Goal: Task Accomplishment & Management: Use online tool/utility

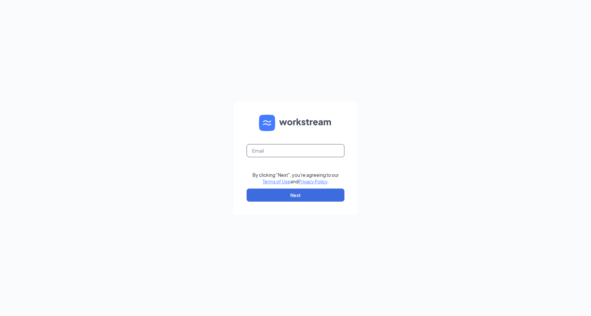
click at [275, 156] on input "text" at bounding box center [296, 150] width 98 height 13
type input "[EMAIL_ADDRESS][DOMAIN_NAME]"
click at [286, 154] on input "text" at bounding box center [296, 150] width 98 height 13
type input "5749@internal-email.com"
click at [298, 190] on button "Next" at bounding box center [296, 194] width 98 height 13
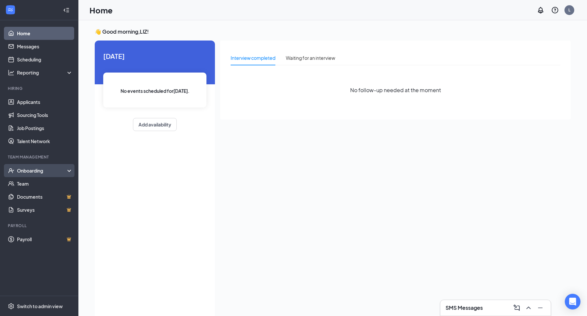
click at [38, 171] on div "Onboarding" at bounding box center [42, 170] width 50 height 7
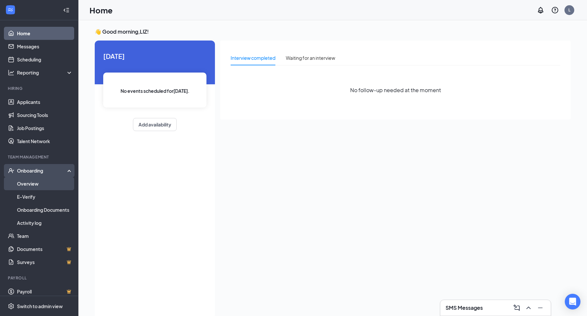
click at [38, 181] on link "Overview" at bounding box center [45, 183] width 56 height 13
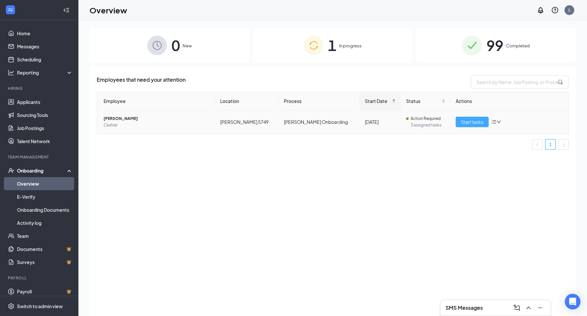
click at [472, 121] on span "Start tasks" at bounding box center [472, 121] width 23 height 7
